Goal: Task Accomplishment & Management: Complete application form

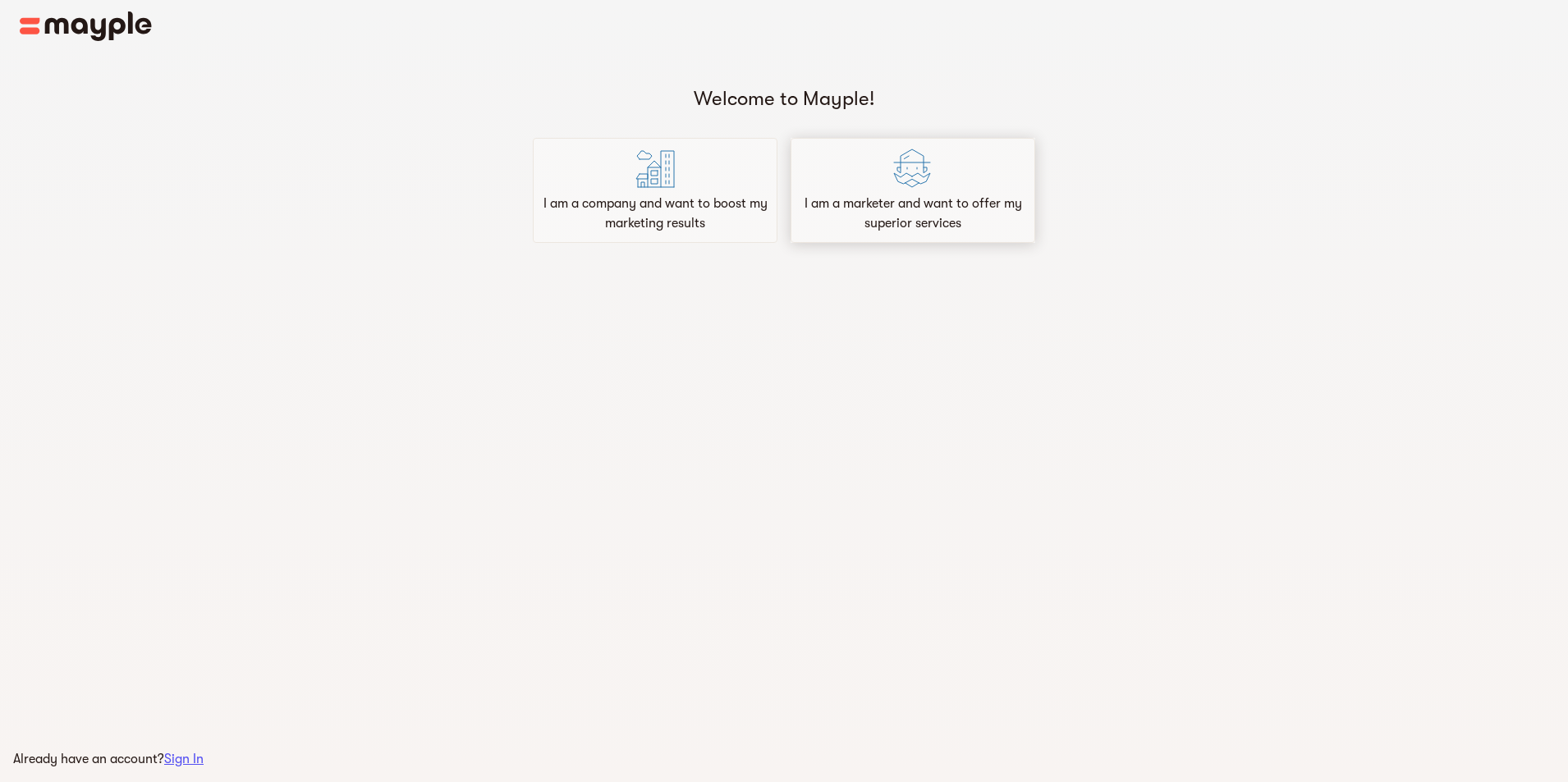
click at [957, 199] on p "I am a marketer and want to offer my superior services" at bounding box center [913, 214] width 230 height 39
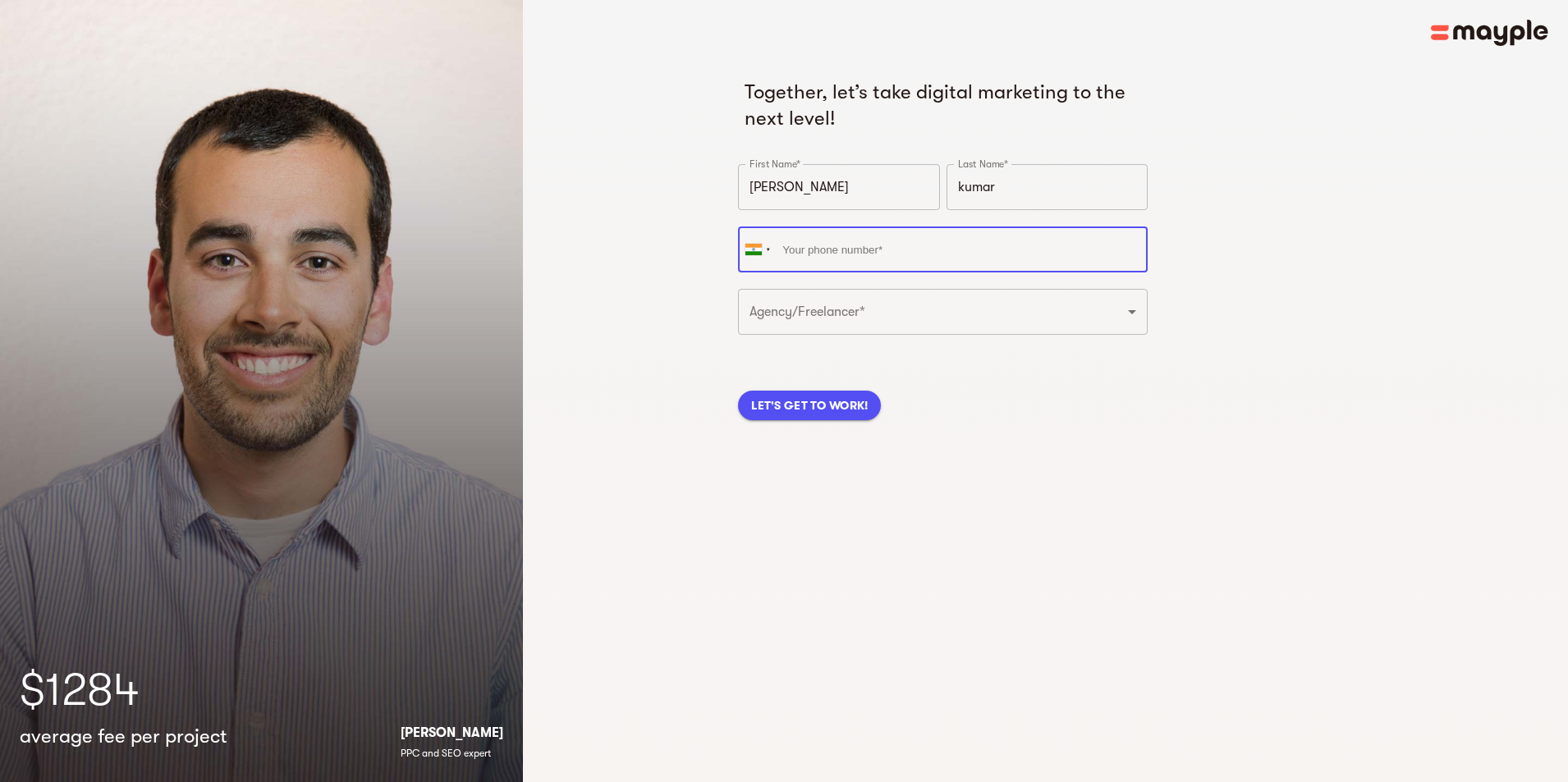
click at [826, 263] on input "tel" at bounding box center [943, 250] width 409 height 46
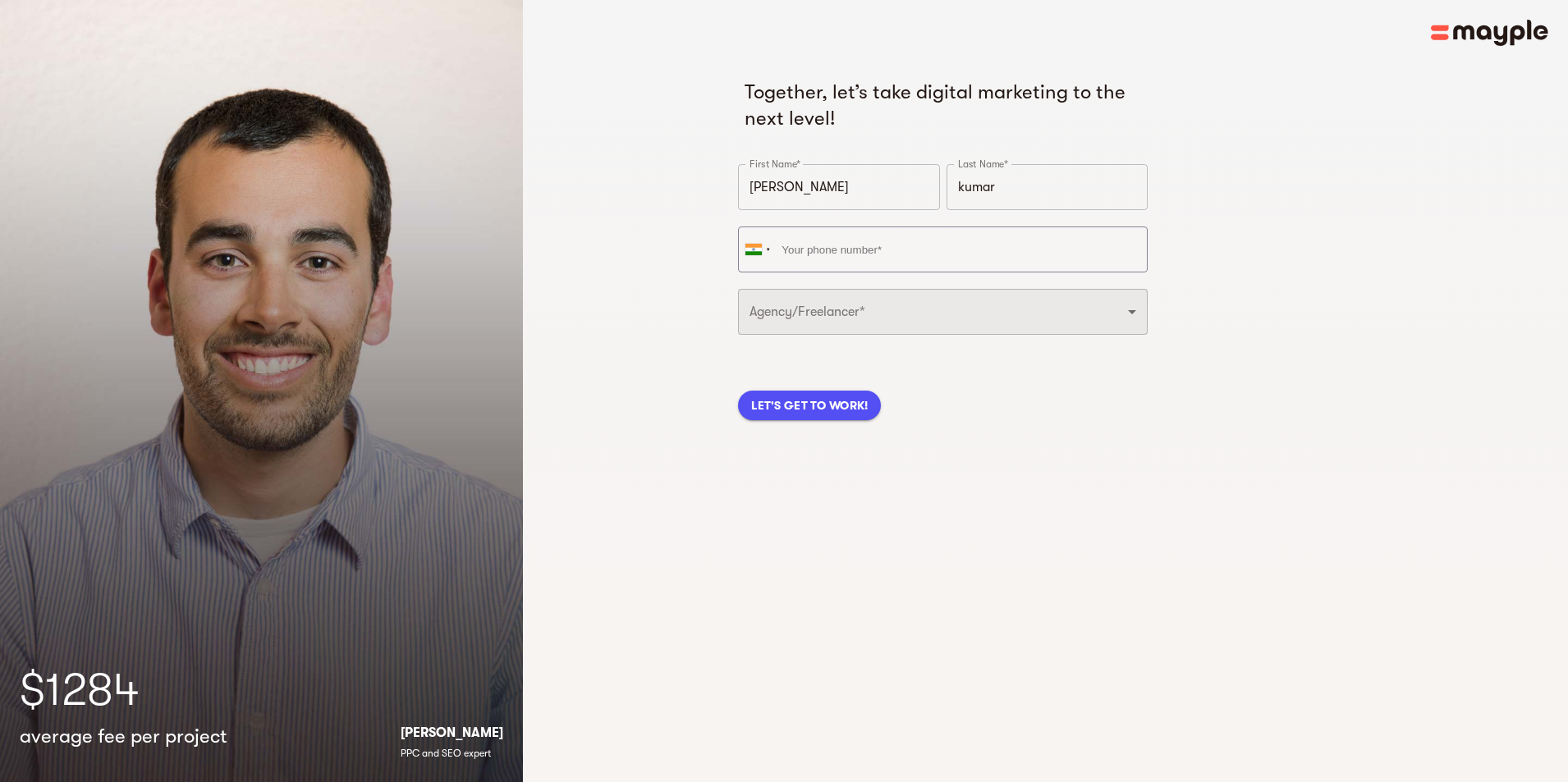
click at [794, 301] on div "Together, let’s take digital marketing to the next level! First Name* [PERSON_N…" at bounding box center [943, 246] width 416 height 354
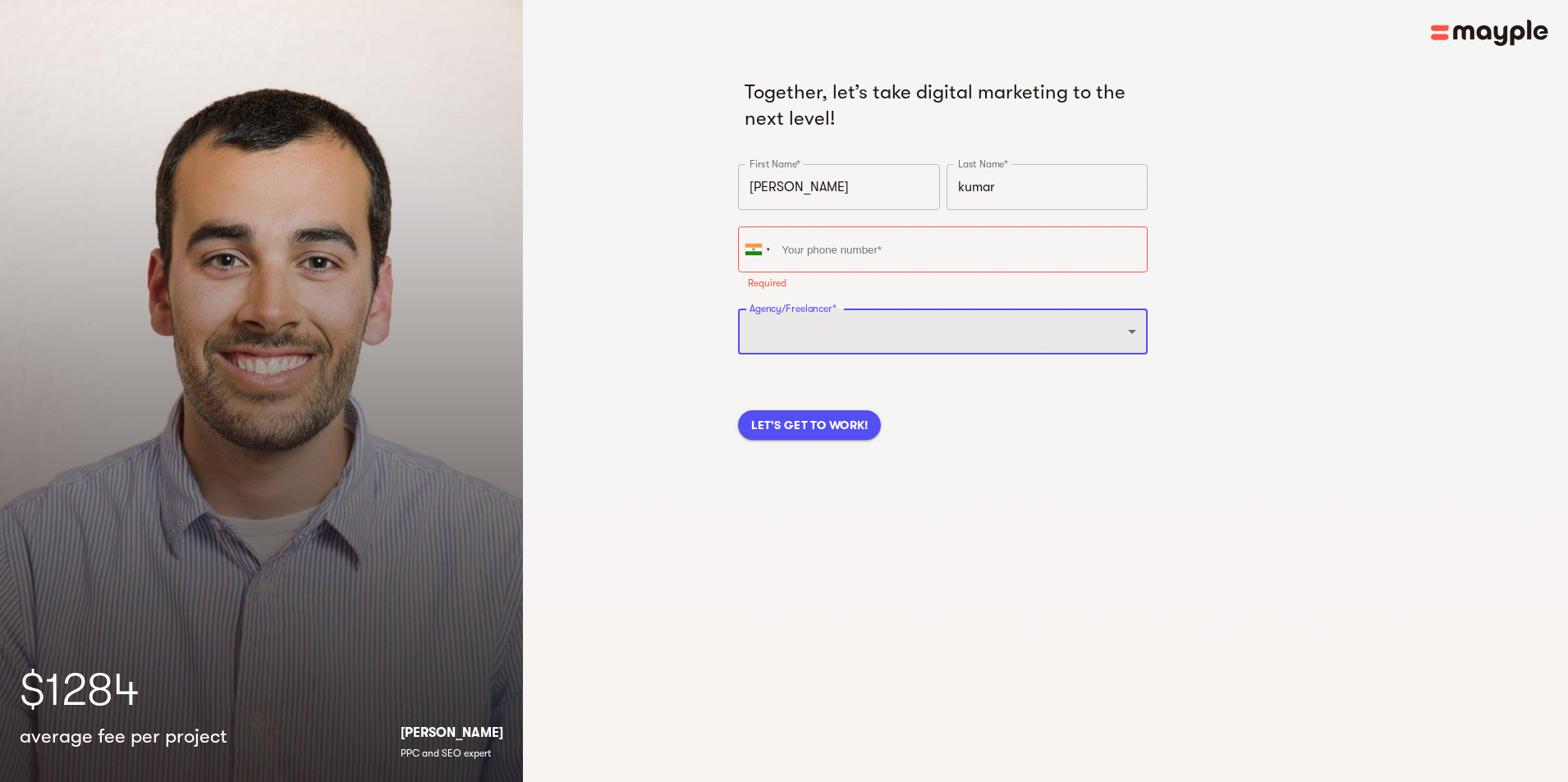
select select "FREELANCER"
click at [738, 309] on select "Freelancer Digital Agency" at bounding box center [943, 332] width 409 height 46
